Goal: Task Accomplishment & Management: Manage account settings

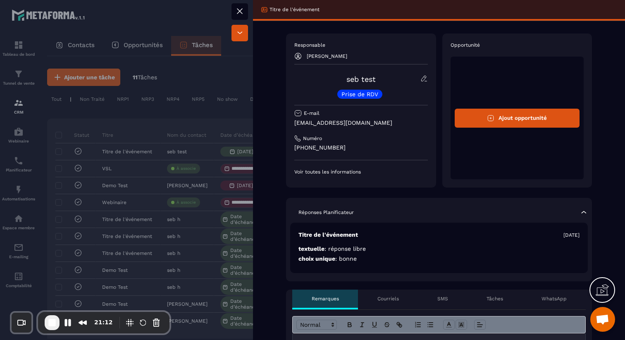
scroll to position [179, 0]
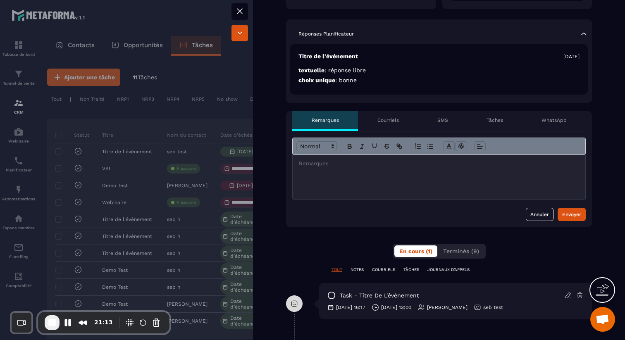
click at [404, 121] on div "Courriels" at bounding box center [388, 121] width 60 height 20
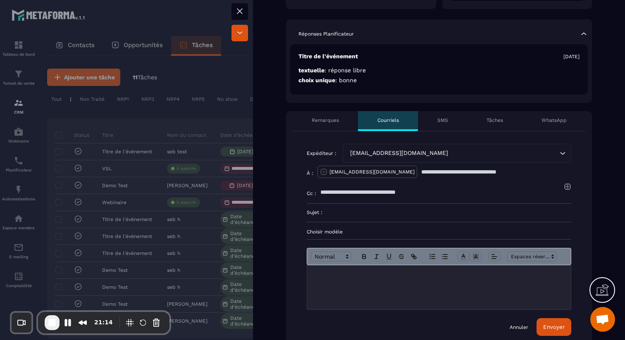
click at [337, 233] on p "Choisir modèle" at bounding box center [439, 232] width 265 height 7
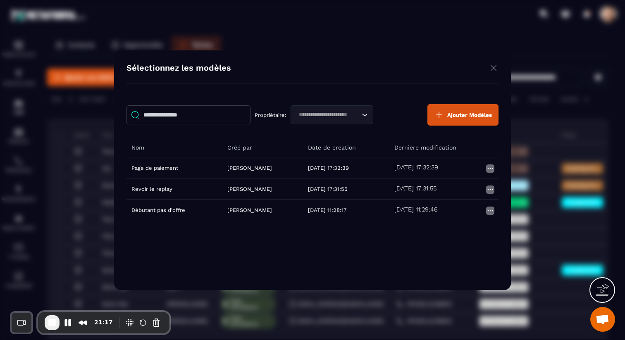
click at [494, 67] on img "Modal window" at bounding box center [494, 68] width 10 height 10
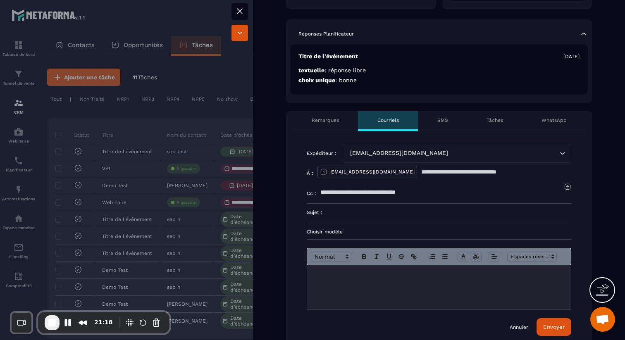
click at [452, 122] on div "SMS" at bounding box center [442, 121] width 49 height 20
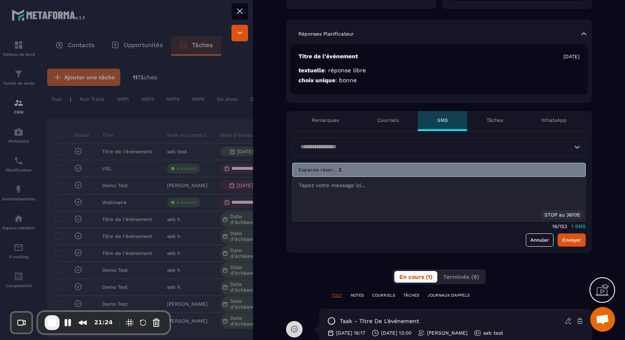
click at [555, 108] on div "**********" at bounding box center [439, 237] width 372 height 765
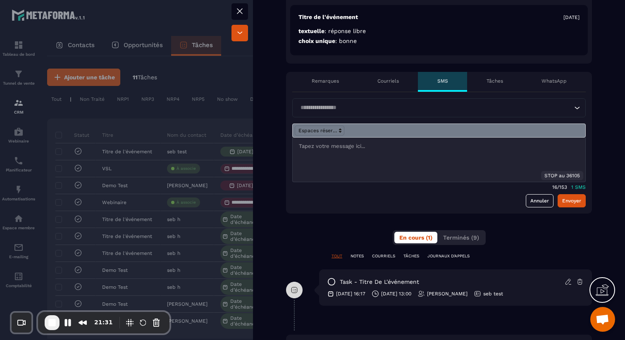
scroll to position [219, 0]
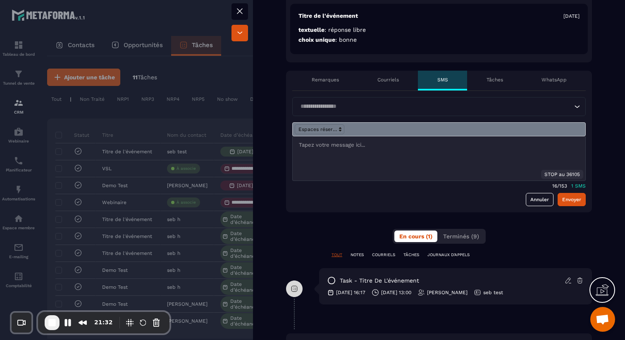
click at [243, 11] on icon at bounding box center [240, 11] width 10 height 10
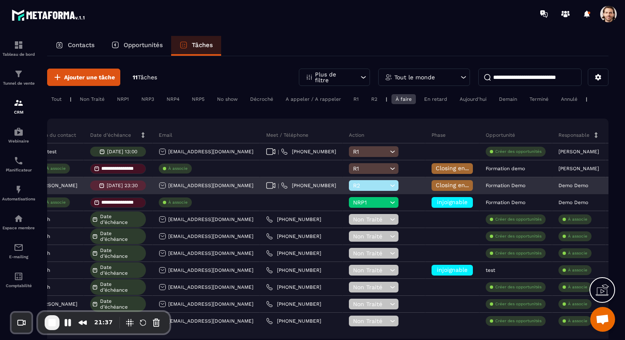
scroll to position [0, 277]
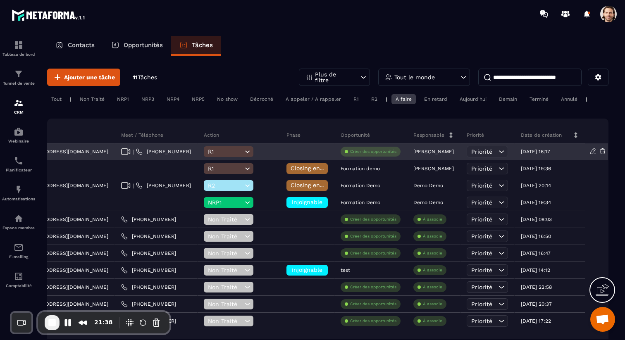
click at [502, 150] on icon at bounding box center [501, 152] width 8 height 8
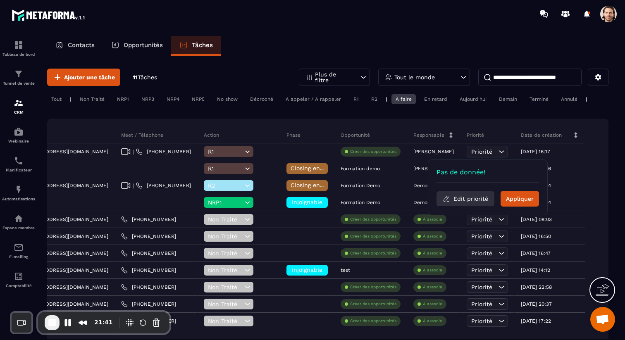
click at [473, 197] on button "Edit priorité" at bounding box center [466, 198] width 58 height 15
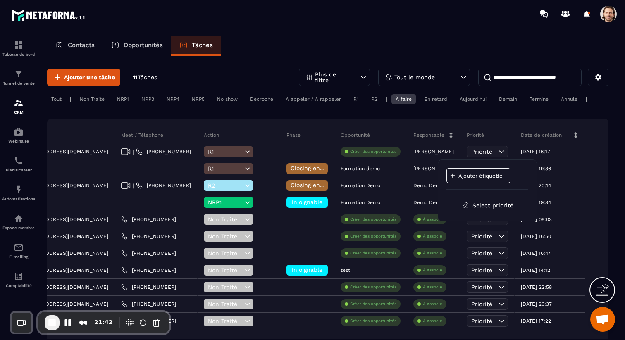
click at [480, 173] on p "Ajouter étiquette" at bounding box center [484, 176] width 50 height 6
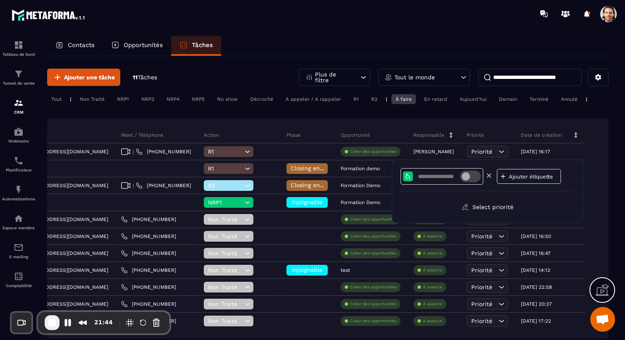
click at [433, 175] on input at bounding box center [438, 176] width 43 height 7
type input "**"
click at [518, 172] on div "Ajouter étiquette" at bounding box center [529, 176] width 64 height 15
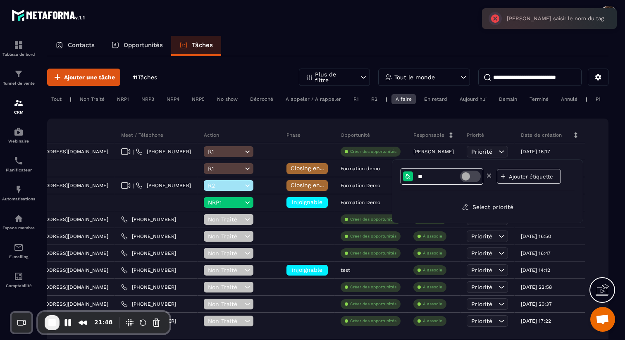
click at [471, 176] on span at bounding box center [470, 177] width 21 height 12
click at [502, 194] on div "** Ajouter étiquette Select priorité" at bounding box center [488, 191] width 174 height 46
click at [470, 178] on span at bounding box center [470, 177] width 21 height 12
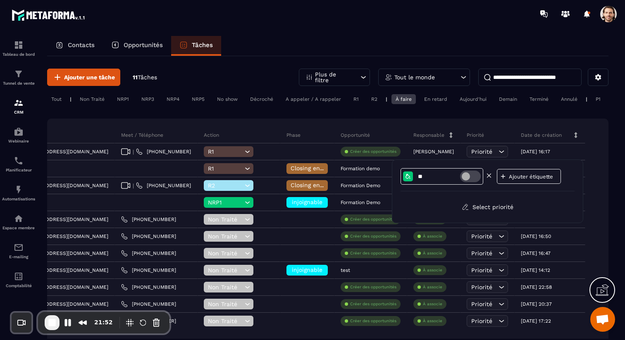
click at [471, 178] on span at bounding box center [470, 177] width 21 height 12
click at [471, 179] on span at bounding box center [470, 177] width 21 height 12
click at [540, 196] on div "** Ajouter étiquette Select priorité" at bounding box center [488, 191] width 174 height 46
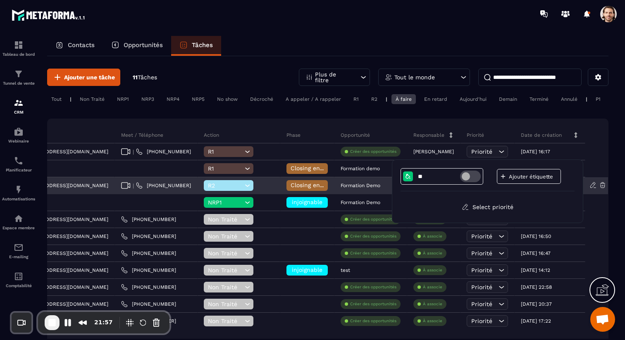
click at [601, 189] on div at bounding box center [598, 186] width 17 height 9
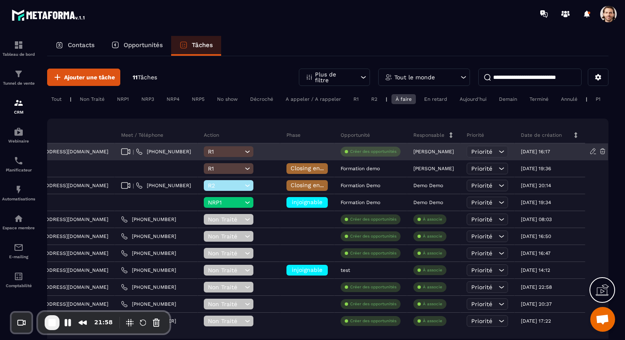
click at [496, 152] on div "Priorité" at bounding box center [487, 152] width 41 height 12
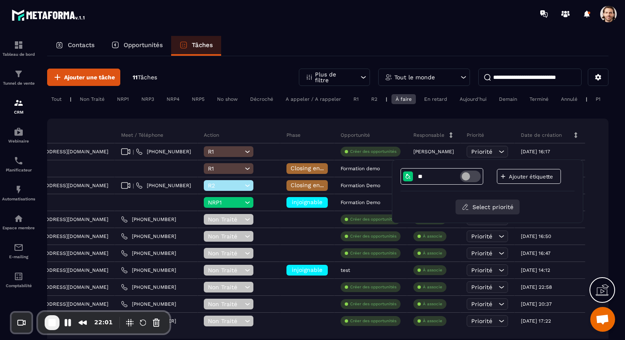
click at [495, 211] on button "Select priorité" at bounding box center [488, 207] width 64 height 15
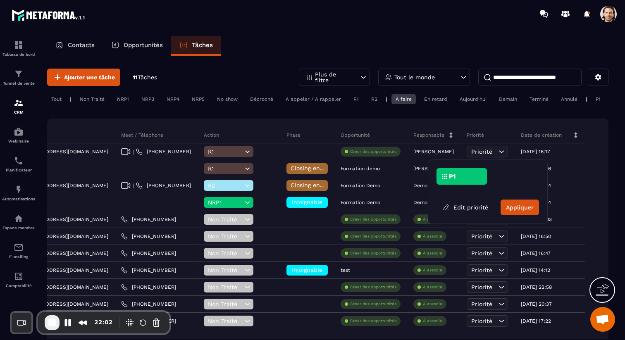
click at [468, 175] on div "P1" at bounding box center [462, 176] width 50 height 17
click at [520, 209] on button "Appliquer" at bounding box center [520, 208] width 38 height 16
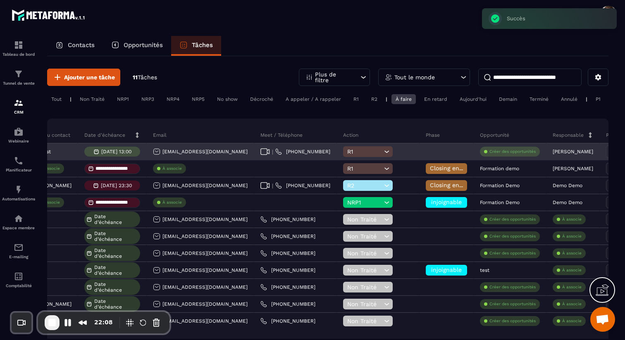
scroll to position [0, 0]
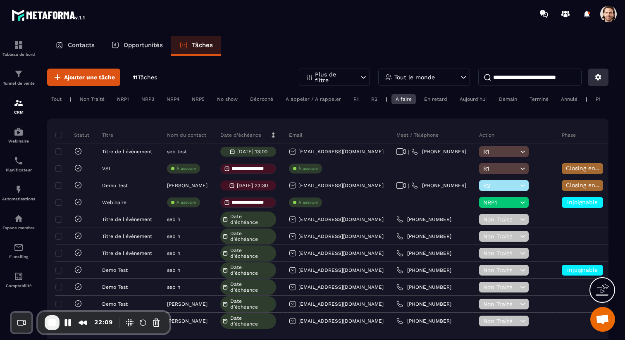
click at [604, 77] on button at bounding box center [598, 77] width 21 height 17
click at [457, 117] on div "**********" at bounding box center [328, 221] width 562 height 330
click at [66, 320] on button "Pause Recording" at bounding box center [67, 322] width 13 height 13
click at [66, 323] on span "Play Recording" at bounding box center [68, 324] width 10 height 10
click at [419, 79] on p "Tout le monde" at bounding box center [414, 77] width 41 height 6
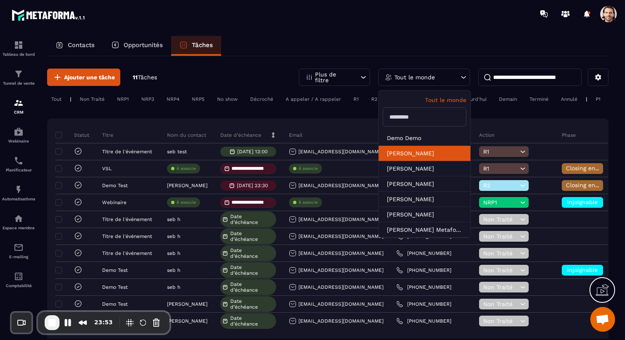
click at [406, 161] on li "[PERSON_NAME]" at bounding box center [425, 168] width 92 height 15
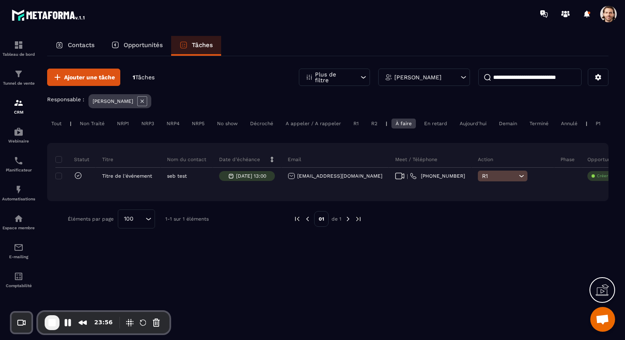
click at [442, 78] on p "[PERSON_NAME]" at bounding box center [417, 77] width 47 height 6
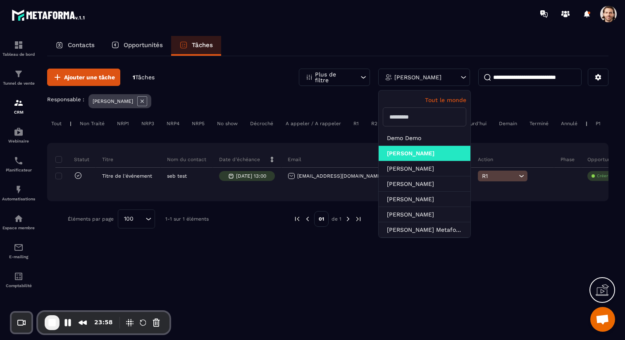
click at [335, 144] on div "Statut Titre Nom du contact Date d’échéance Email Meet / Téléphone Action Phase…" at bounding box center [328, 172] width 562 height 58
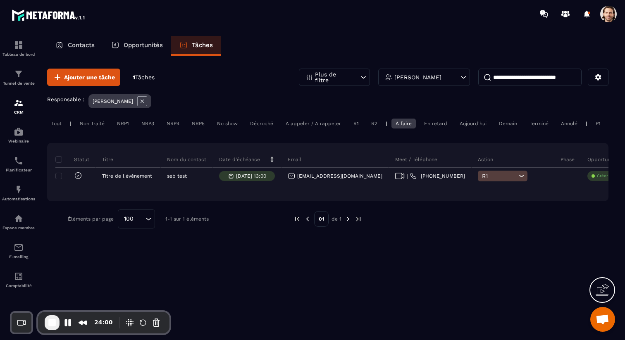
click at [440, 81] on div "[PERSON_NAME]" at bounding box center [424, 77] width 92 height 17
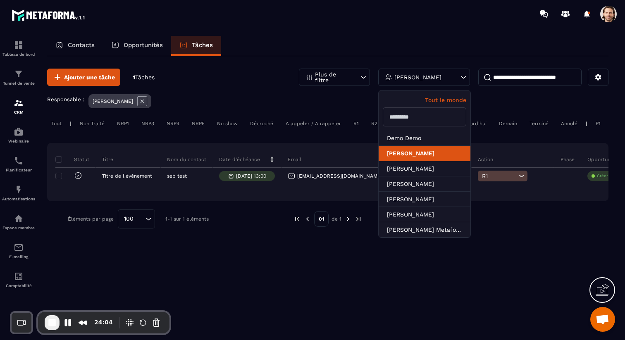
click at [444, 154] on li "[PERSON_NAME]" at bounding box center [425, 153] width 92 height 15
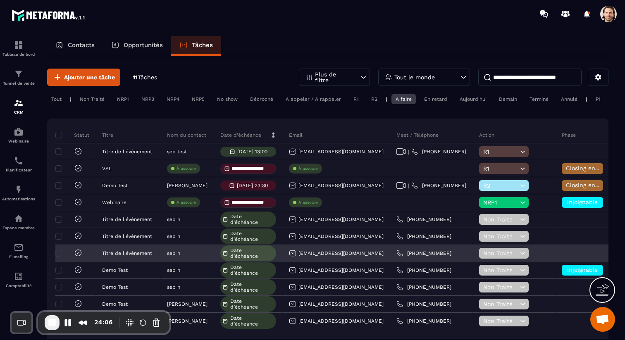
scroll to position [0, 277]
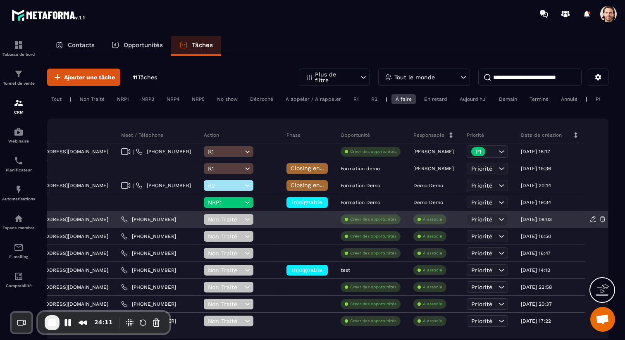
click at [431, 221] on p "À associe" at bounding box center [432, 220] width 19 height 6
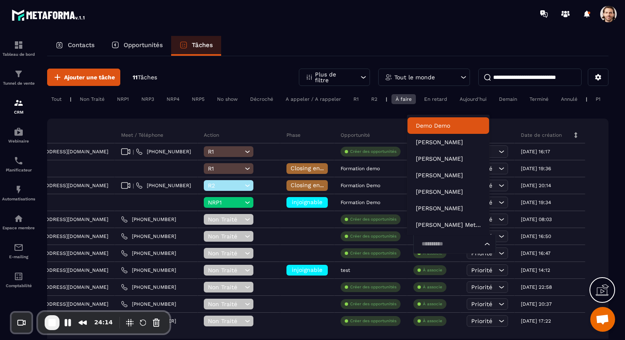
click at [387, 117] on div "**********" at bounding box center [328, 221] width 562 height 330
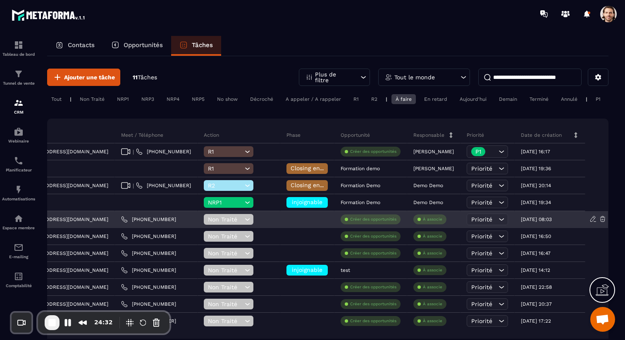
click at [432, 220] on p "À associe" at bounding box center [432, 220] width 19 height 6
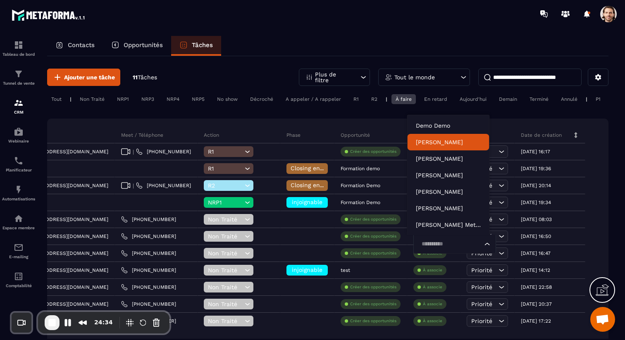
click at [443, 143] on p "[PERSON_NAME]" at bounding box center [448, 142] width 65 height 8
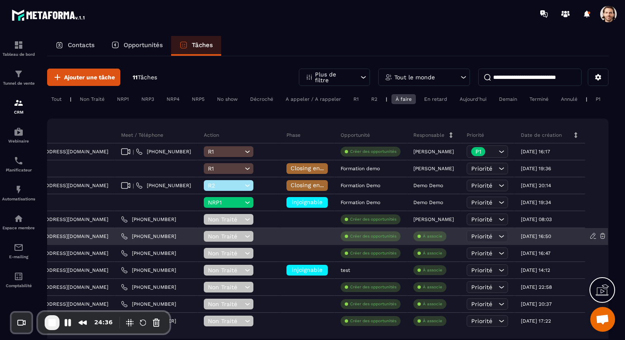
click at [421, 240] on div "À associe" at bounding box center [430, 237] width 33 height 10
click at [423, 239] on p "À associe" at bounding box center [432, 237] width 19 height 6
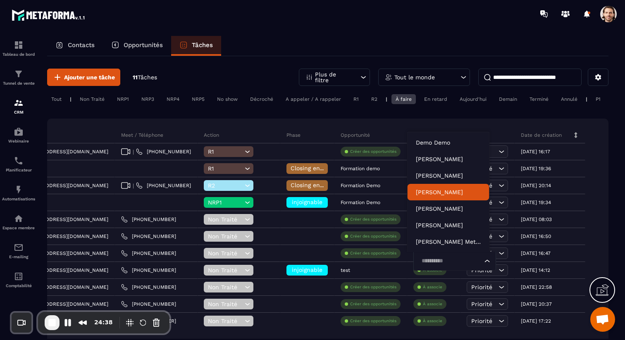
click at [444, 194] on p "[PERSON_NAME]" at bounding box center [448, 192] width 65 height 8
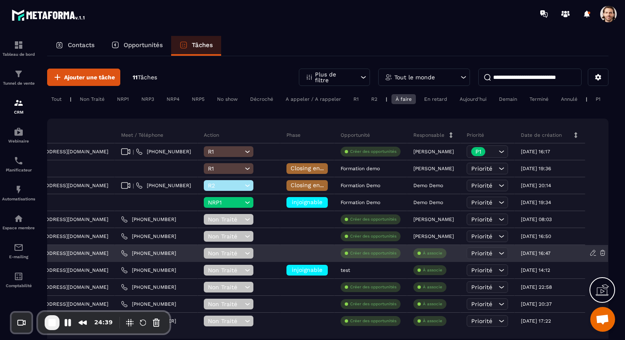
click at [423, 249] on div "À associe" at bounding box center [430, 254] width 33 height 10
click at [423, 252] on p "À associe" at bounding box center [432, 254] width 19 height 6
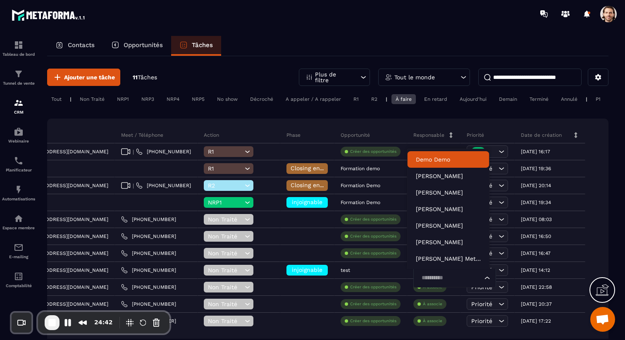
click at [443, 115] on div "**********" at bounding box center [328, 221] width 562 height 330
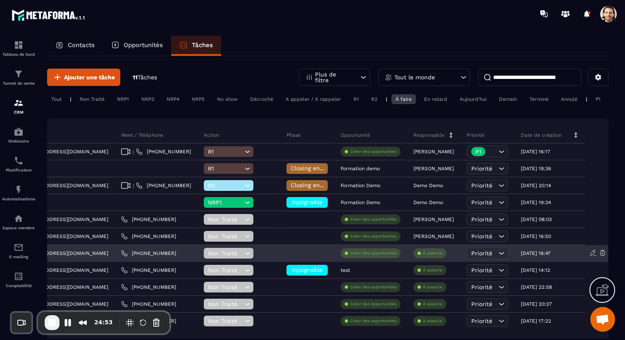
click at [424, 251] on p "À associe" at bounding box center [432, 254] width 19 height 6
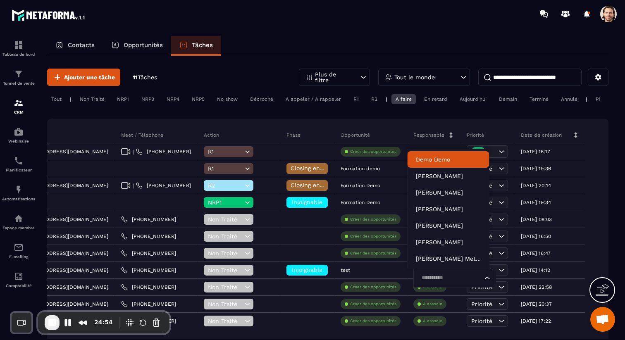
click at [389, 120] on div "**********" at bounding box center [328, 233] width 562 height 228
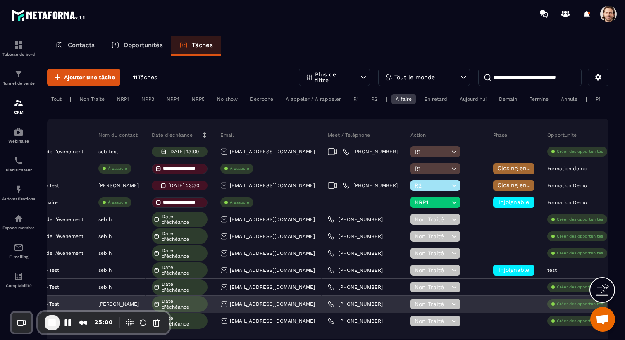
scroll to position [0, 0]
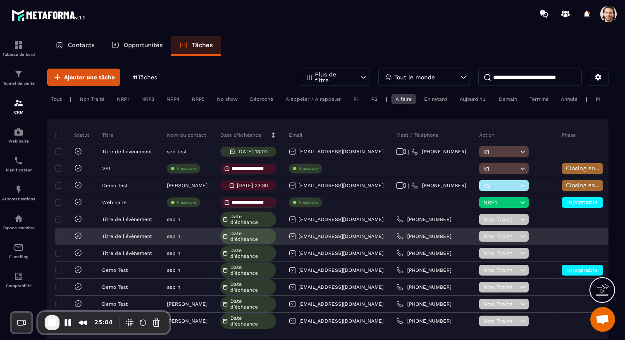
click at [247, 238] on span "Date d’échéance" at bounding box center [252, 237] width 44 height 12
